Goal: Task Accomplishment & Management: Manage account settings

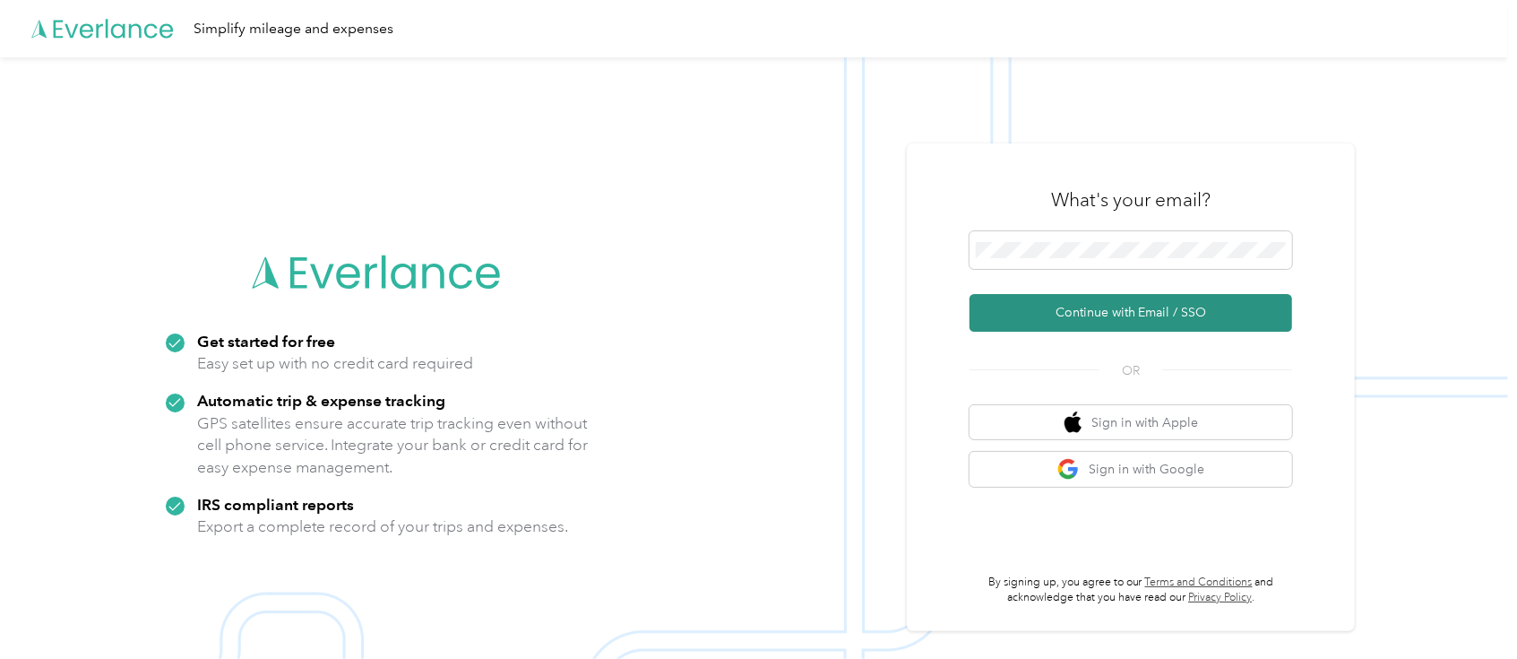
click at [1218, 304] on button "Continue with Email / SSO" at bounding box center [1130, 313] width 323 height 38
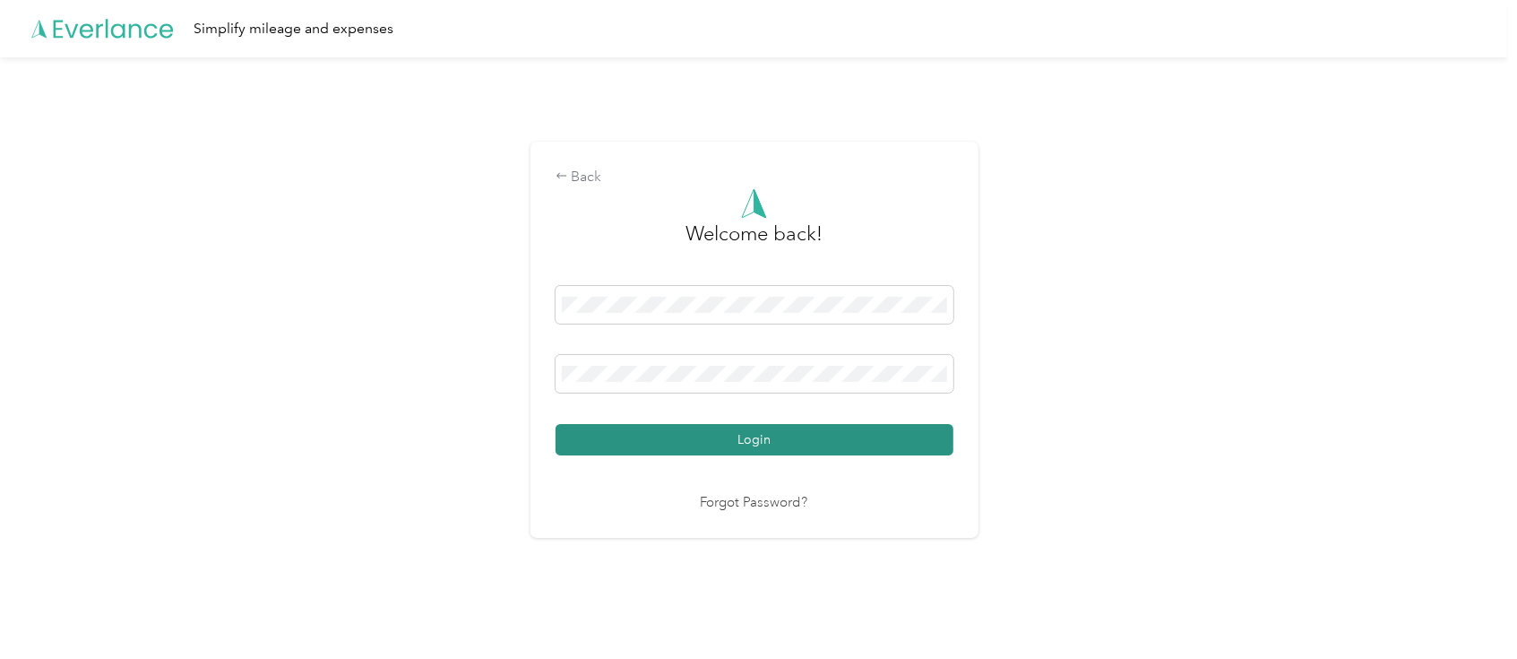
click at [803, 436] on button "Login" at bounding box center [755, 439] width 398 height 31
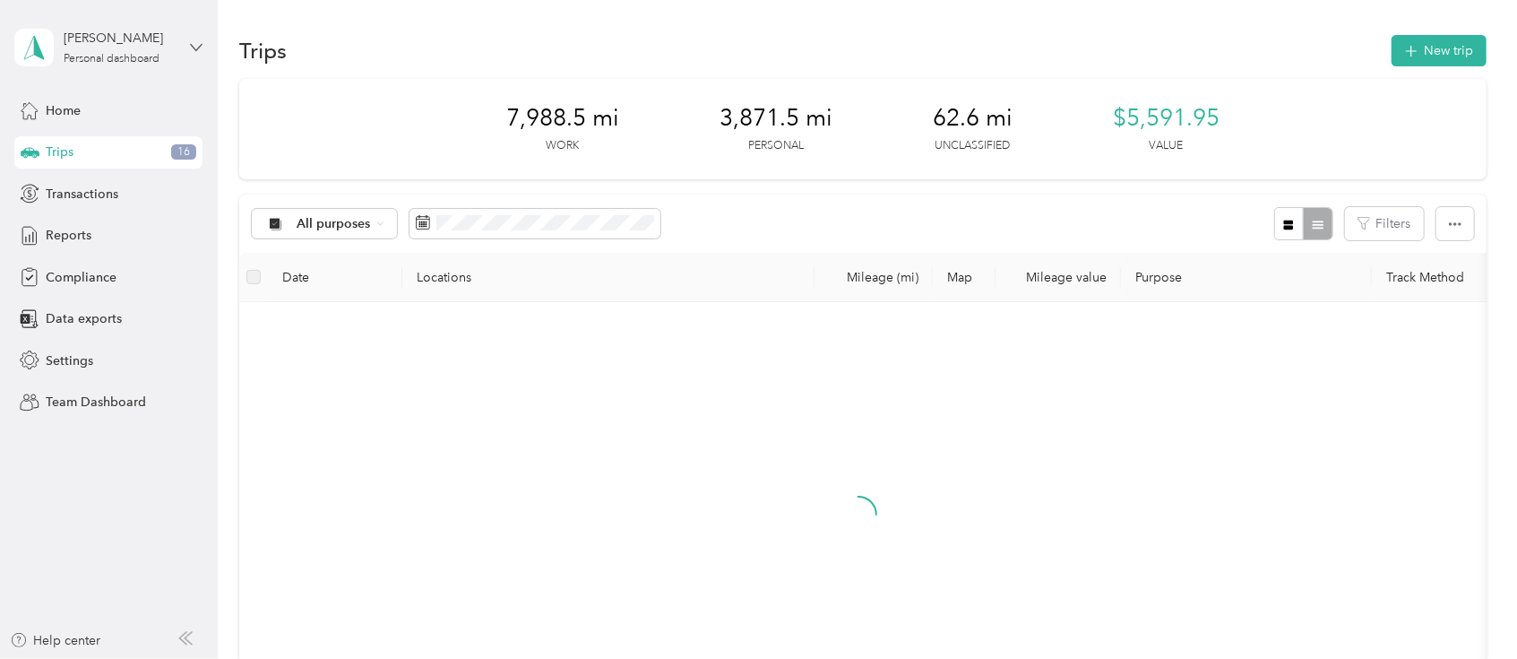
click at [194, 48] on icon at bounding box center [196, 47] width 13 height 13
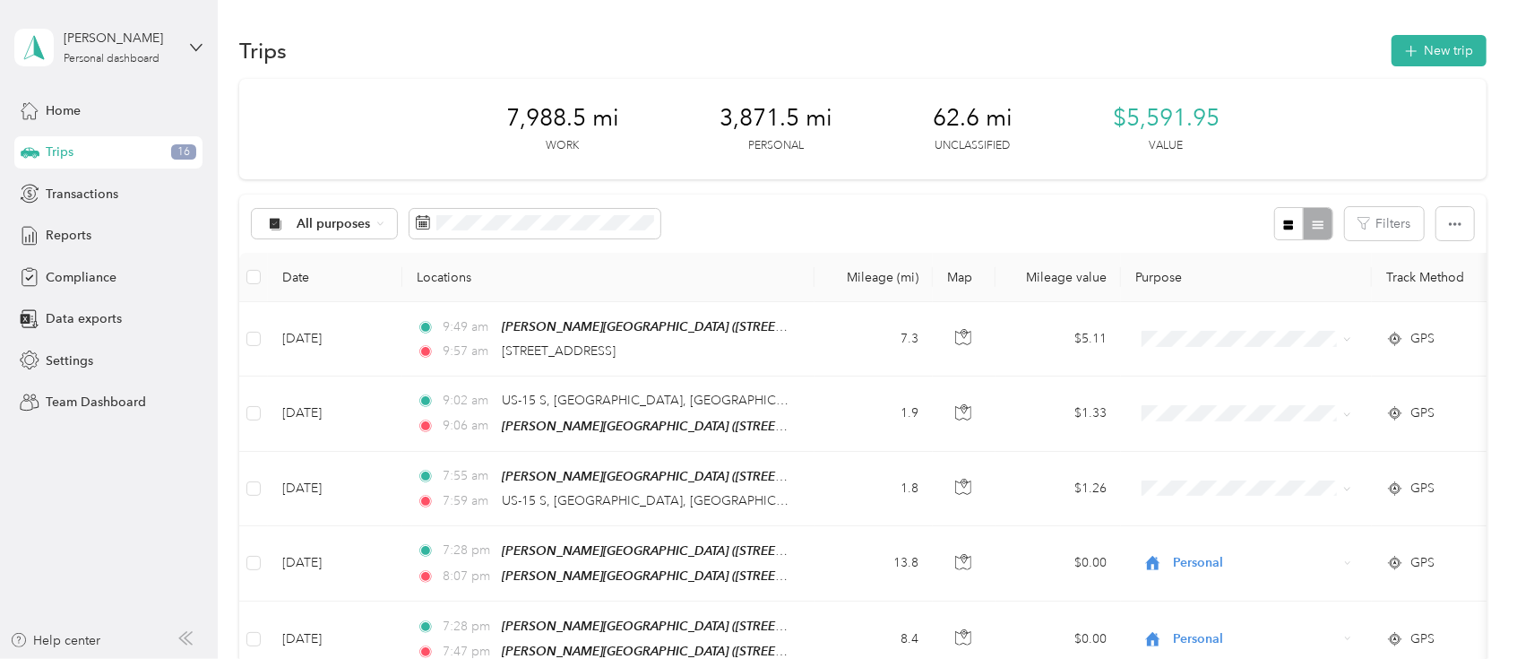
click at [77, 146] on div "Team dashboard" at bounding box center [78, 147] width 96 height 19
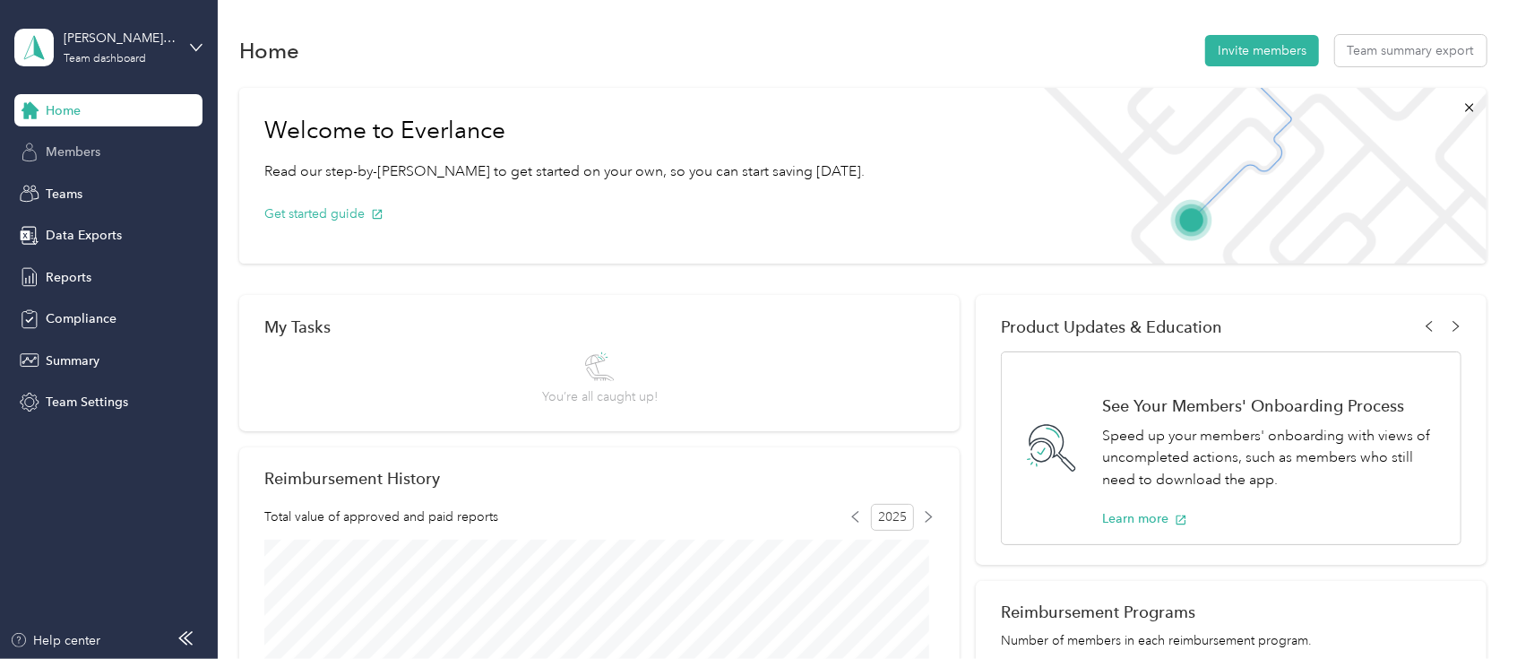
click at [80, 154] on span "Members" at bounding box center [73, 151] width 55 height 19
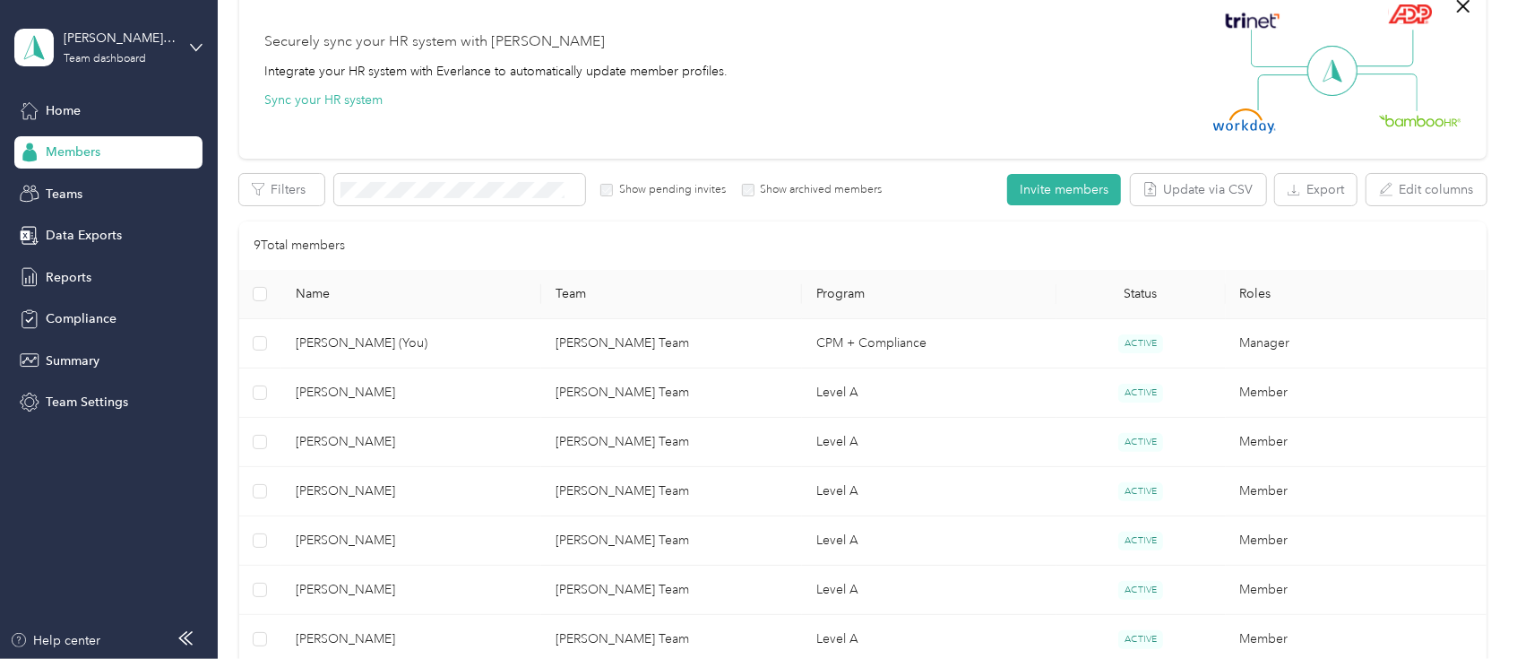
scroll to position [332, 0]
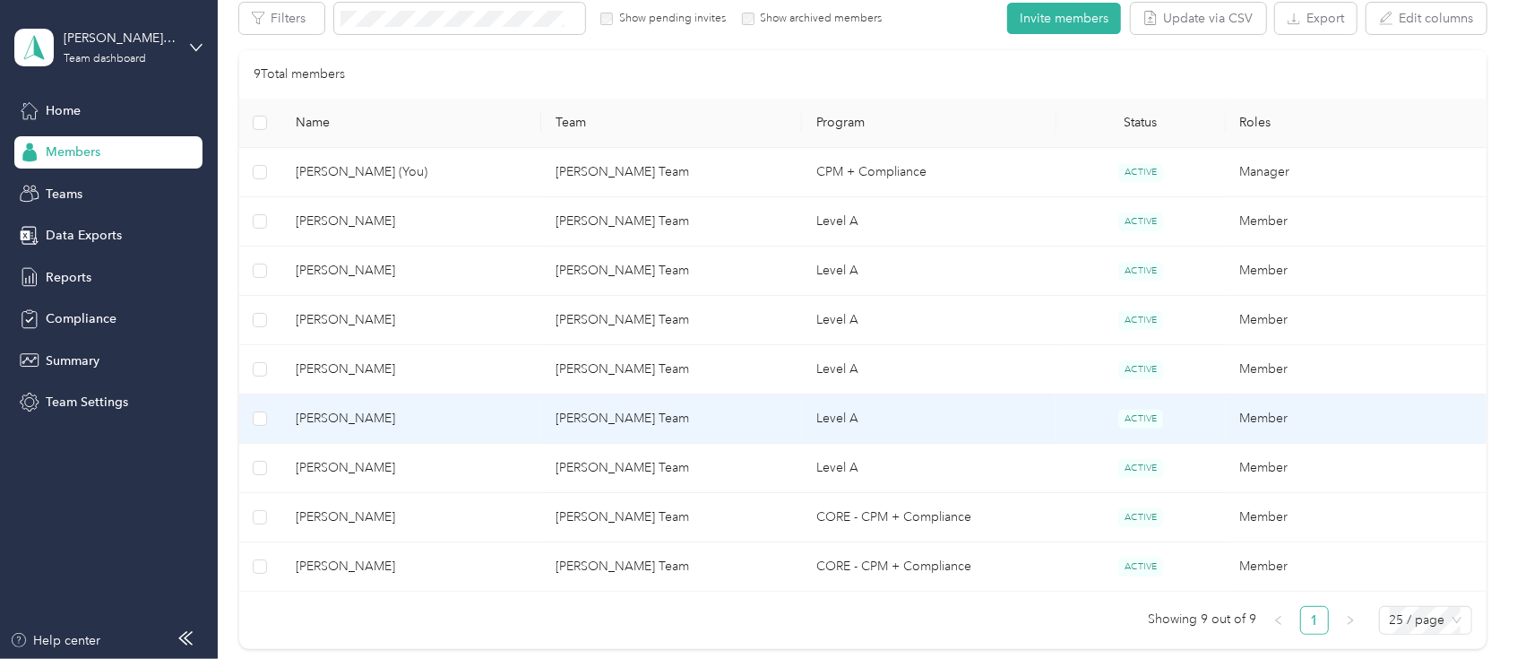
click at [349, 418] on span "[PERSON_NAME]" at bounding box center [412, 419] width 232 height 20
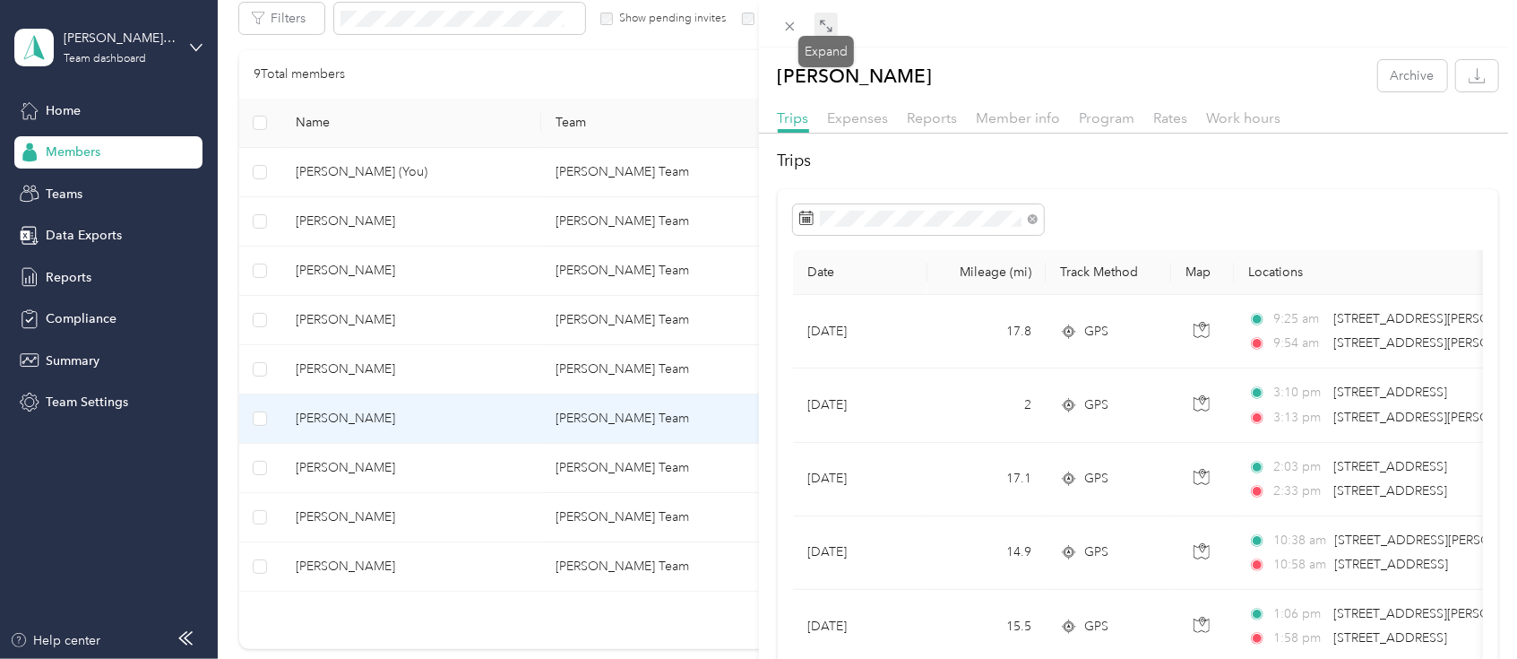
click at [830, 32] on icon at bounding box center [826, 26] width 14 height 14
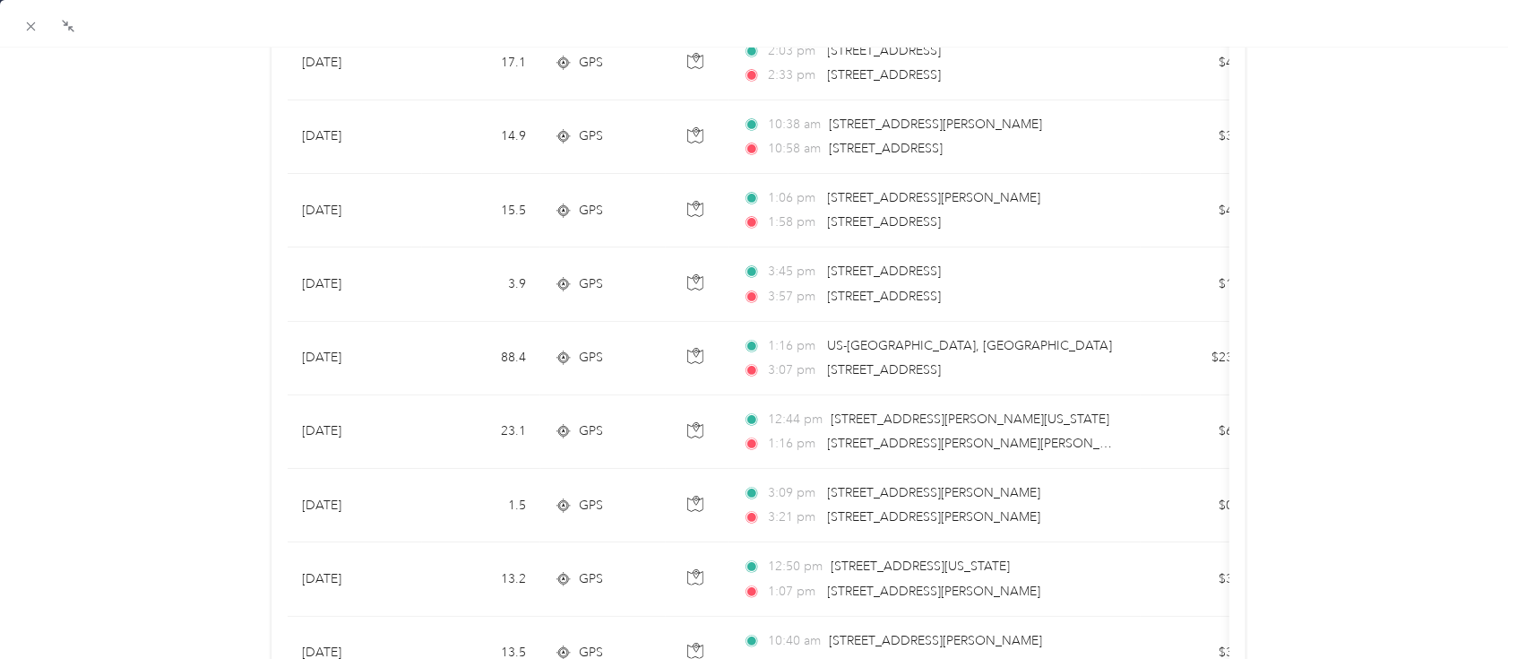
scroll to position [473, 0]
